Goal: Task Accomplishment & Management: Use online tool/utility

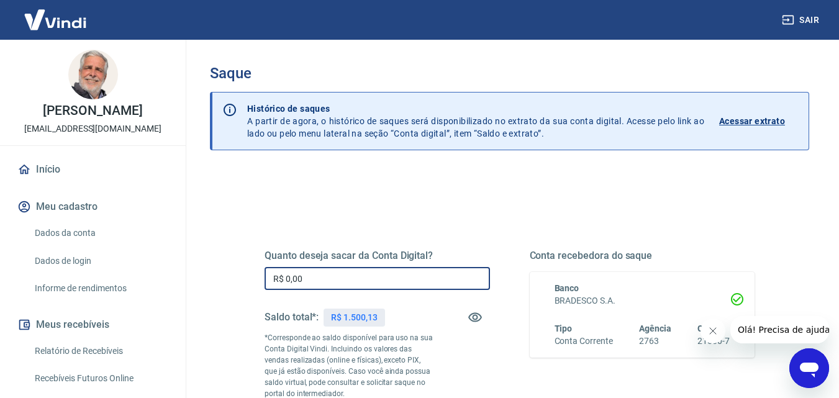
drag, startPoint x: 286, startPoint y: 275, endPoint x: 328, endPoint y: 282, distance: 42.8
click at [328, 281] on input "R$ 0,00" at bounding box center [376, 278] width 225 height 23
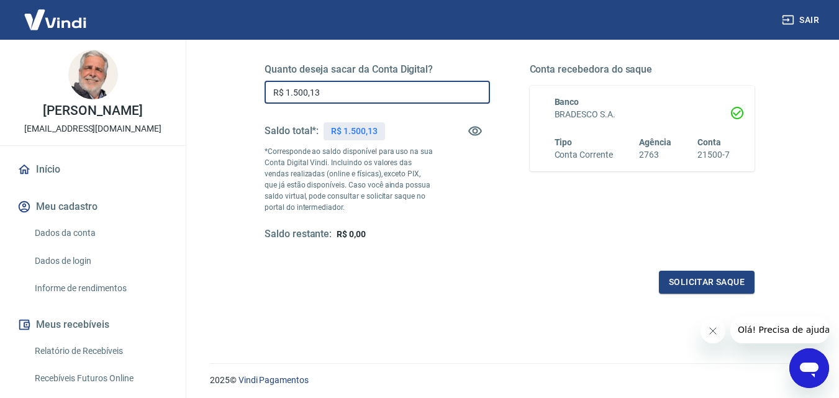
scroll to position [227, 0]
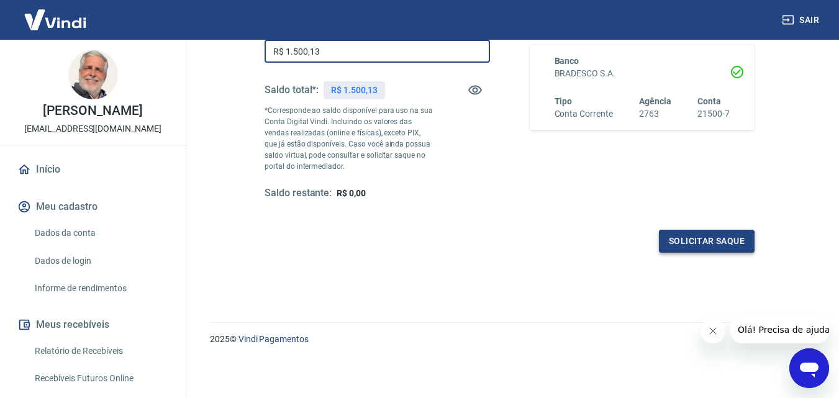
type input "R$ 1.500,13"
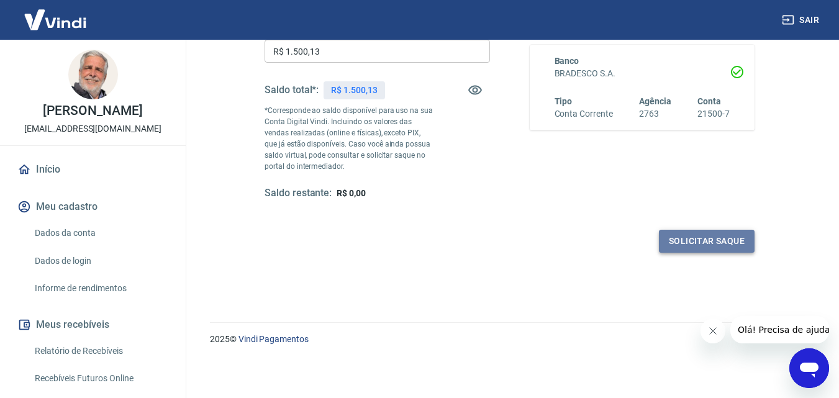
click at [724, 240] on button "Solicitar saque" at bounding box center [707, 241] width 96 height 23
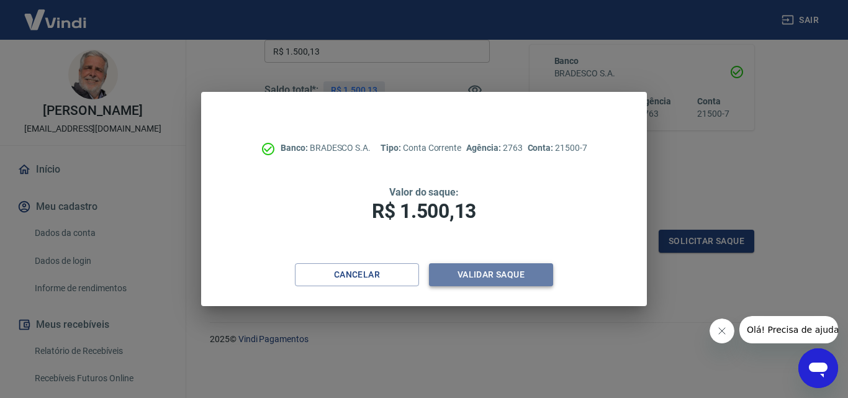
click at [505, 271] on button "Validar saque" at bounding box center [491, 274] width 124 height 23
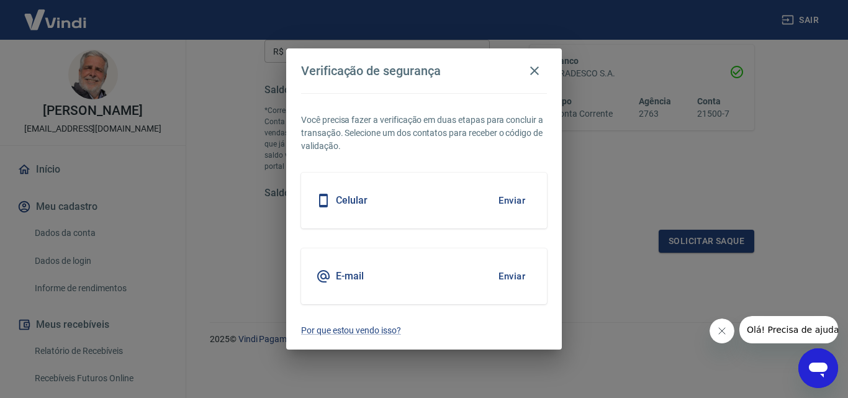
click at [520, 200] on button "Enviar" at bounding box center [512, 200] width 40 height 26
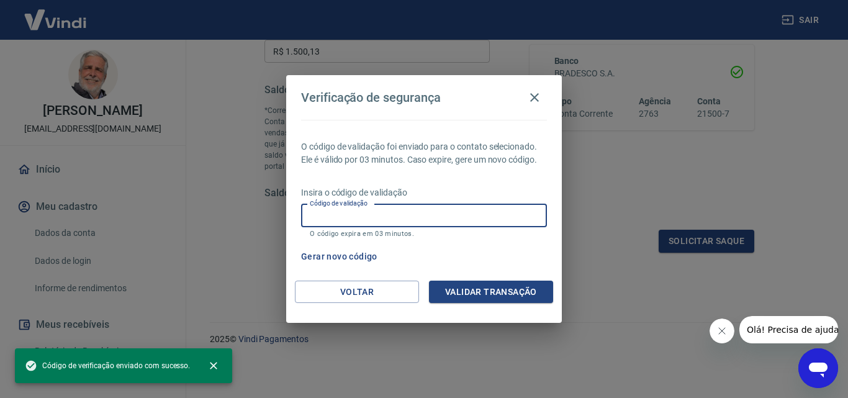
click at [361, 212] on input "Código de validação" at bounding box center [424, 215] width 246 height 23
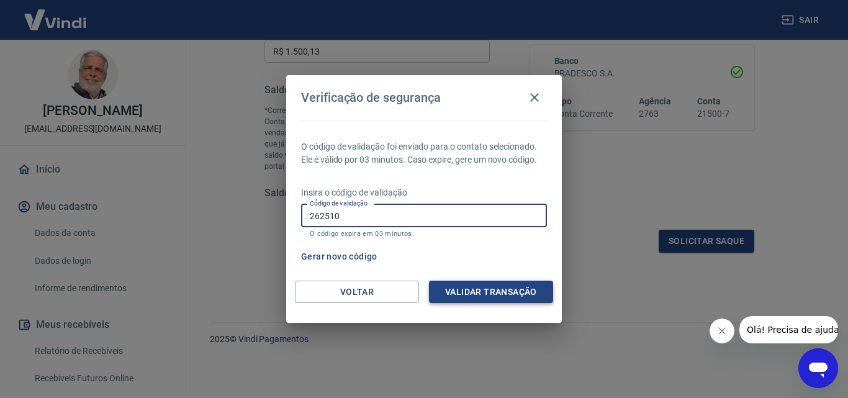
type input "262510"
click at [473, 284] on button "Validar transação" at bounding box center [491, 292] width 124 height 23
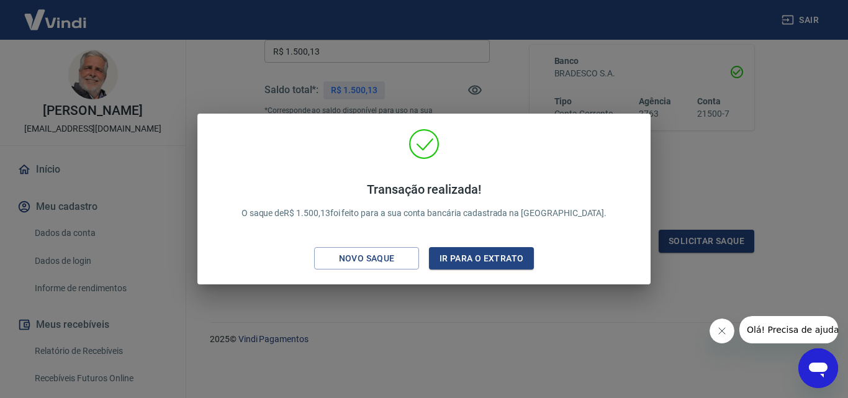
drag, startPoint x: 387, startPoint y: 255, endPoint x: 407, endPoint y: 277, distance: 29.5
click at [387, 254] on div "Novo saque" at bounding box center [367, 259] width 86 height 16
